Goal: Transaction & Acquisition: Book appointment/travel/reservation

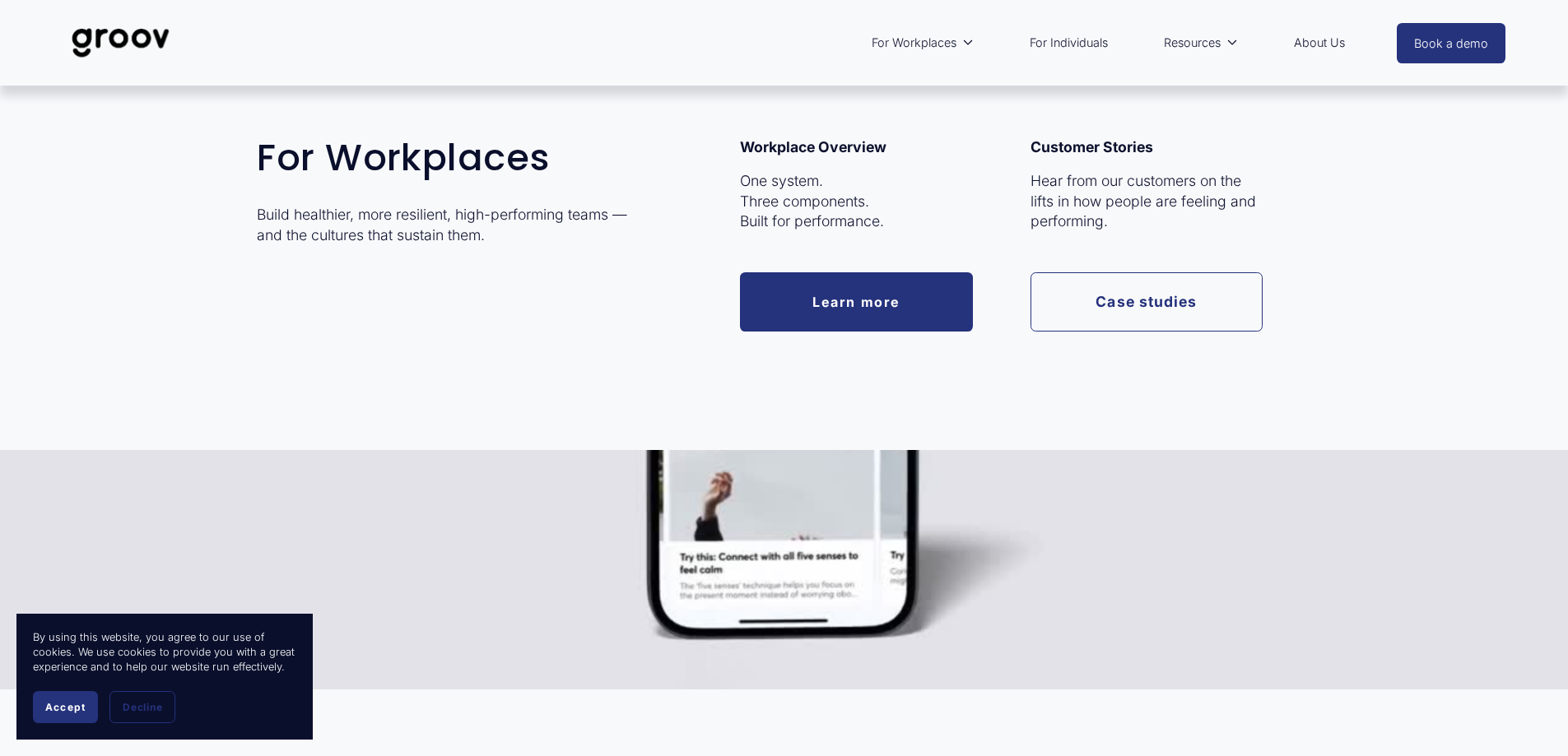
click at [856, 302] on link "Learn more" at bounding box center [857, 301] width 233 height 59
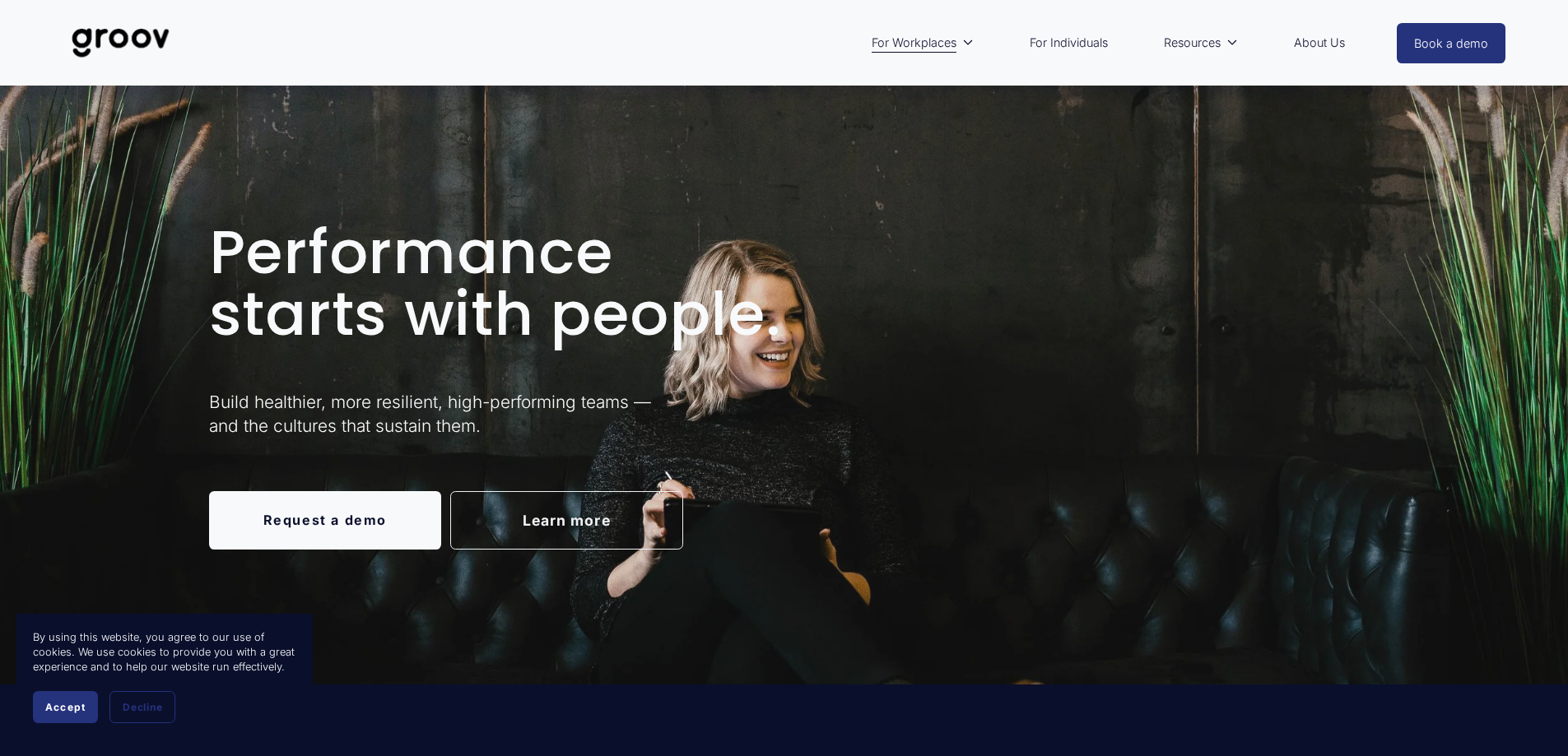
click at [325, 506] on link "Request a demo" at bounding box center [325, 520] width 233 height 59
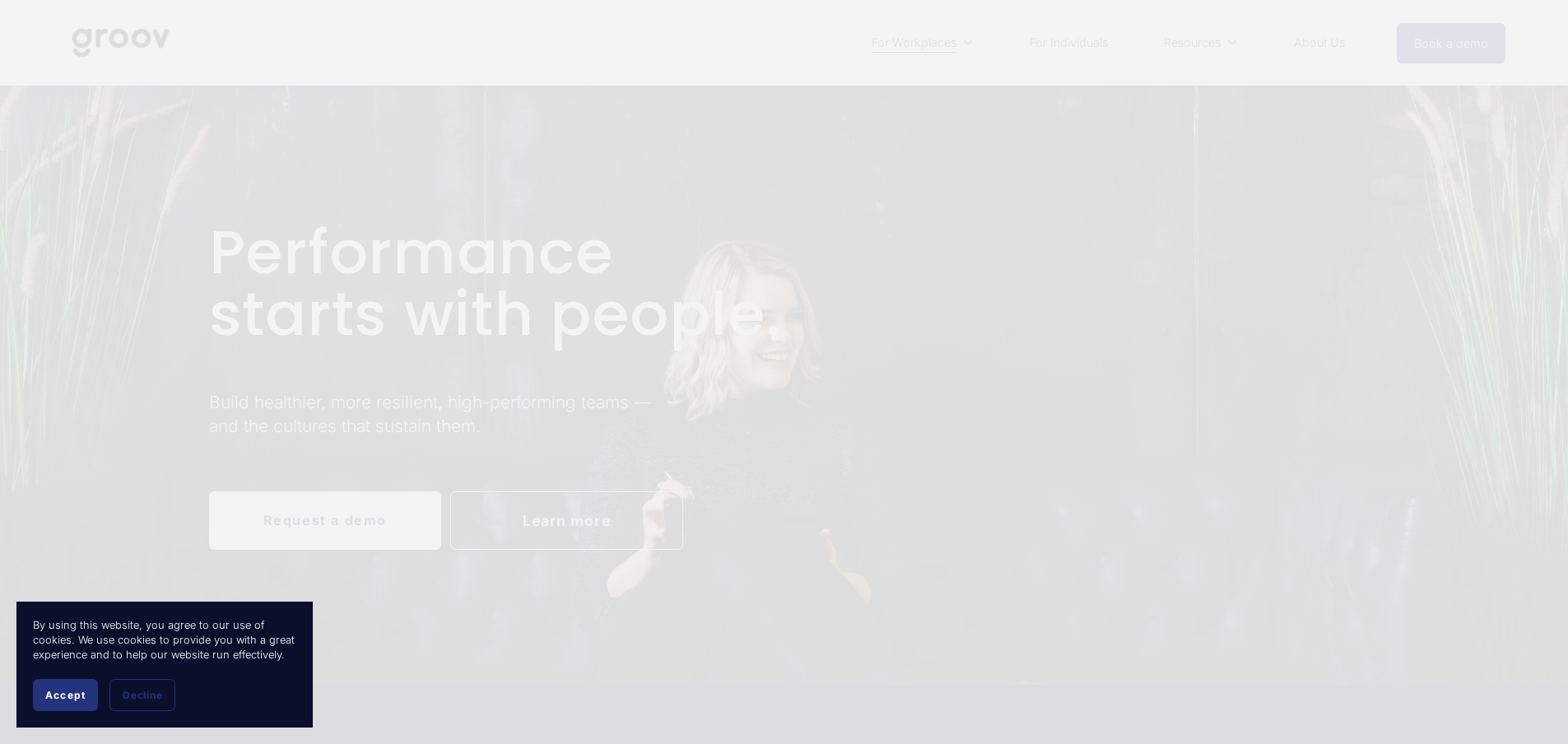
click at [1052, 46] on div at bounding box center [784, 372] width 1568 height 744
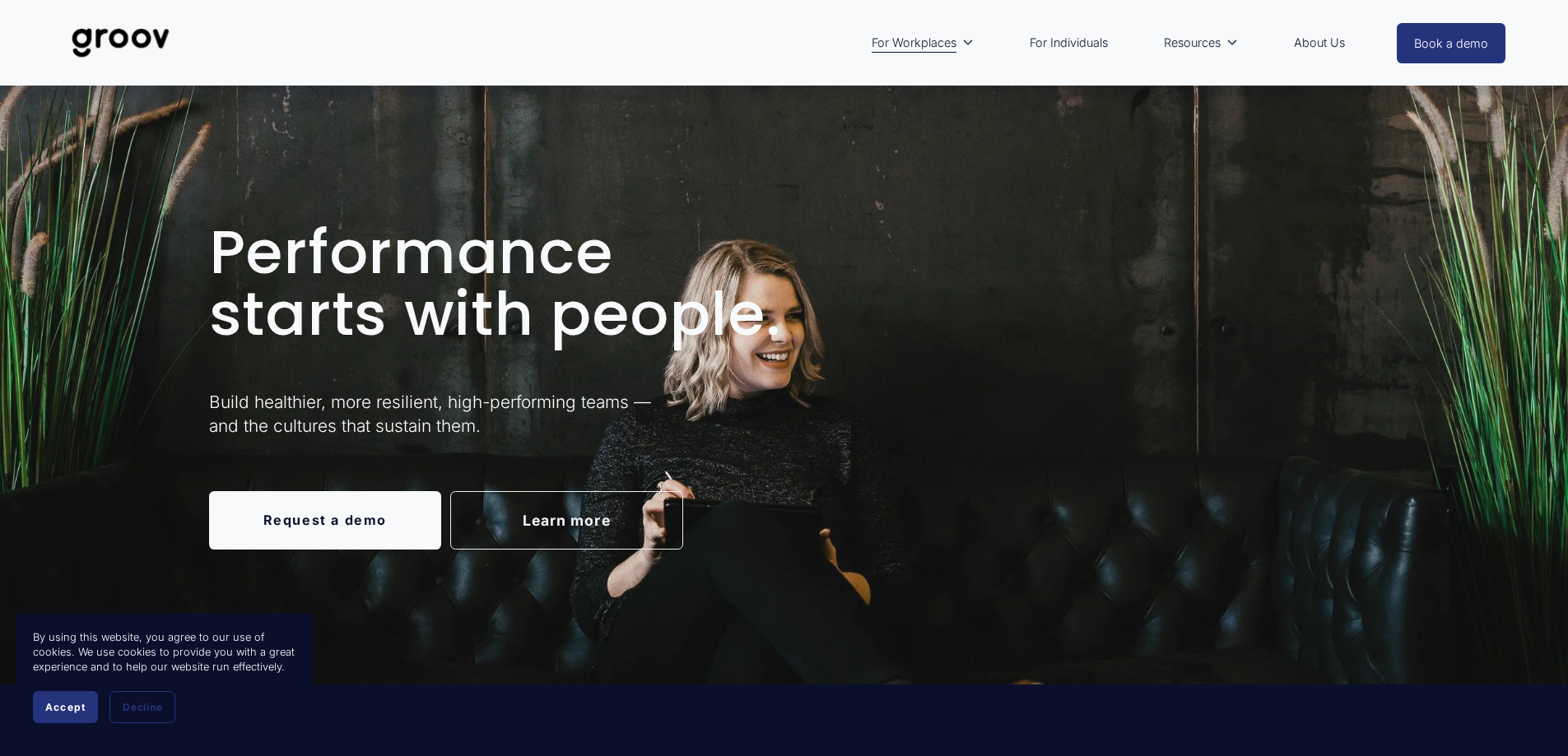
click at [1065, 41] on link "For Individuals" at bounding box center [1068, 43] width 94 height 38
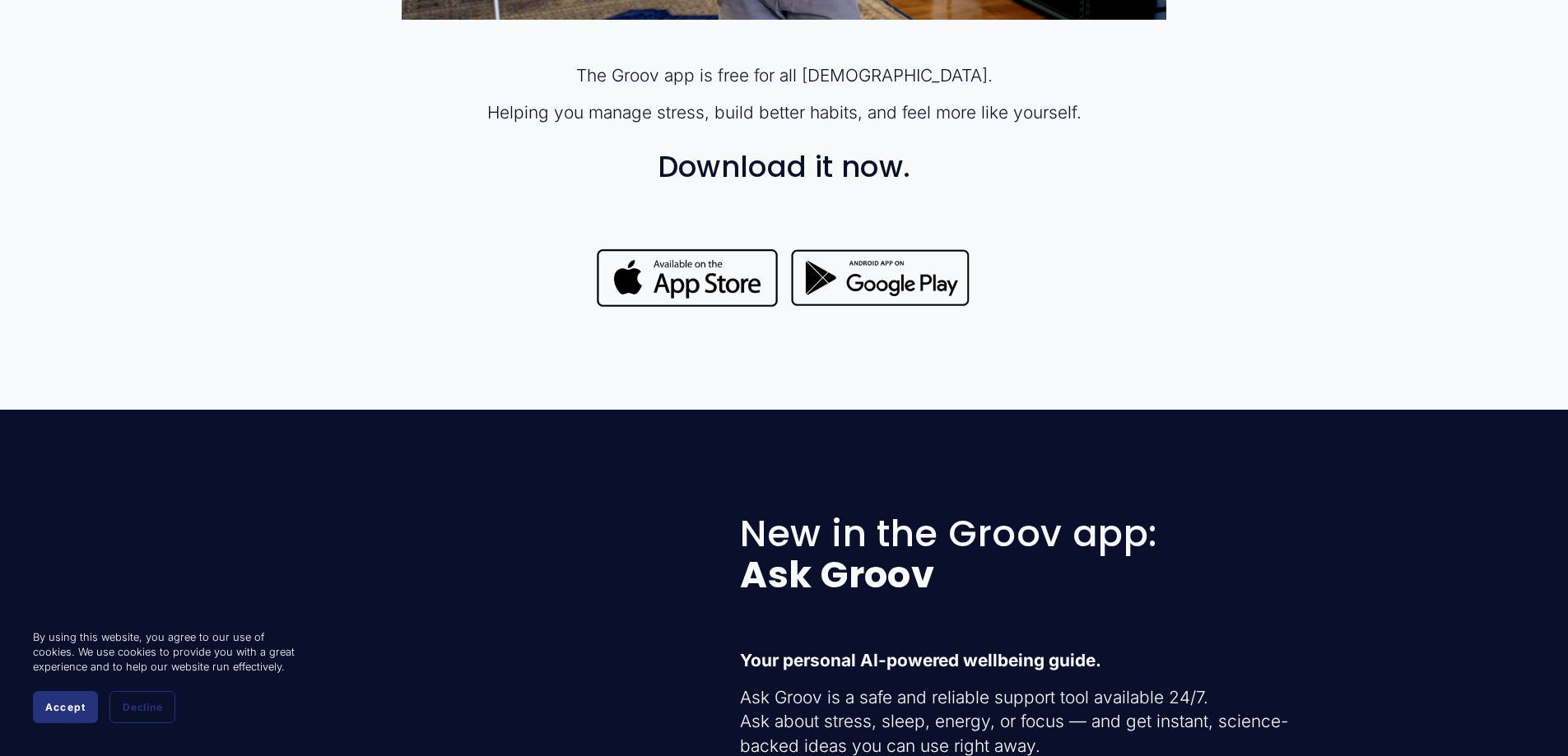
scroll to position [1481, 0]
